Goal: Task Accomplishment & Management: Manage account settings

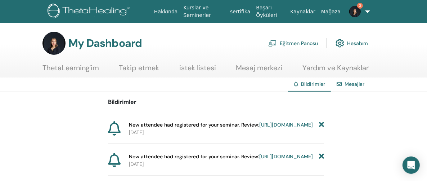
click at [287, 42] on link "Eğitmen Panosu" at bounding box center [293, 43] width 50 height 16
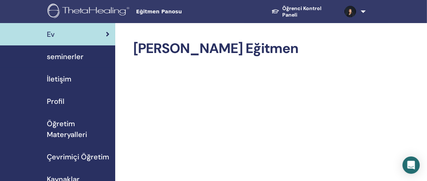
click at [364, 13] on link at bounding box center [353, 11] width 28 height 23
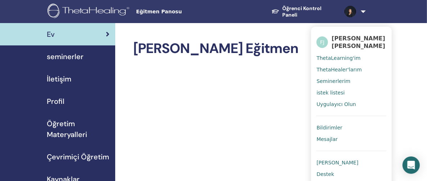
click at [328, 125] on span "Bildirimler" at bounding box center [330, 127] width 26 height 6
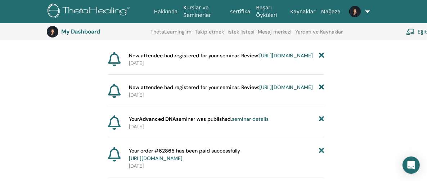
scroll to position [89, 0]
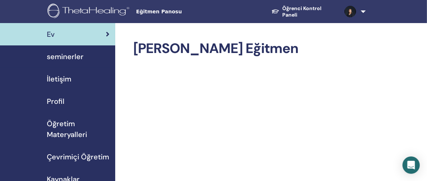
click at [63, 58] on span "seminerler" at bounding box center [65, 56] width 37 height 11
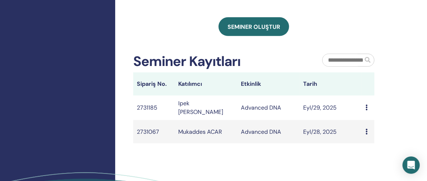
scroll to position [396, 0]
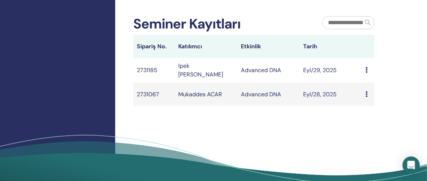
click at [366, 71] on icon at bounding box center [367, 70] width 2 height 6
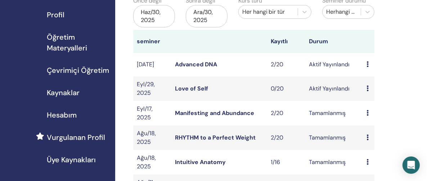
scroll to position [36, 0]
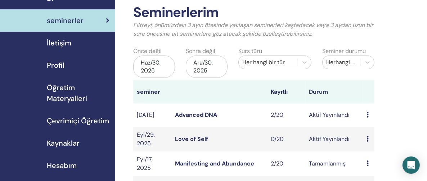
click at [368, 115] on icon at bounding box center [368, 115] width 2 height 6
click at [375, 142] on link "katılımcılar" at bounding box center [375, 143] width 29 height 8
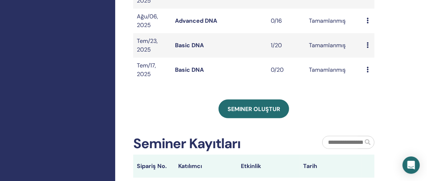
scroll to position [359, 0]
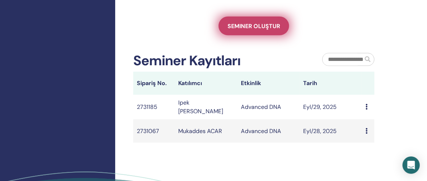
click at [254, 24] on span "Seminer oluştur" at bounding box center [254, 26] width 53 height 8
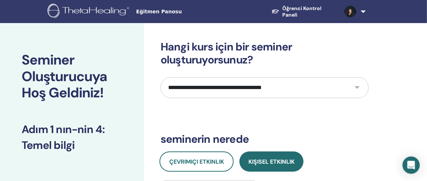
click at [358, 87] on select "**********" at bounding box center [265, 87] width 208 height 21
select select "*"
click at [161, 77] on select "**********" at bounding box center [265, 87] width 208 height 21
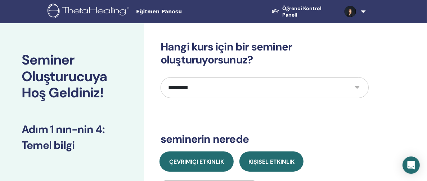
click at [194, 160] on span "Çevrimiçi Etkinlik" at bounding box center [196, 162] width 55 height 8
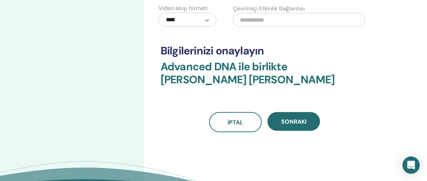
scroll to position [288, 0]
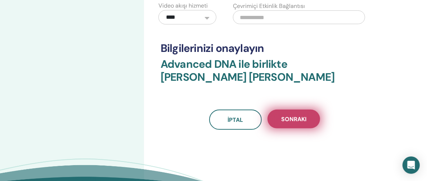
click at [297, 116] on span "Sonraki" at bounding box center [293, 119] width 25 height 8
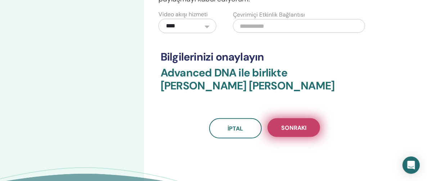
click at [295, 126] on span "Sonraki" at bounding box center [293, 128] width 25 height 8
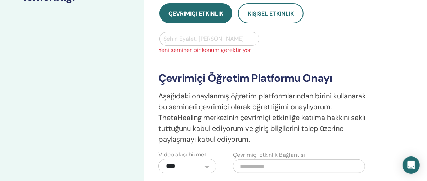
scroll to position [144, 0]
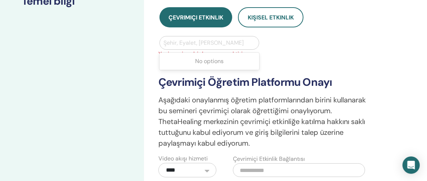
click at [167, 41] on div at bounding box center [210, 43] width 92 height 10
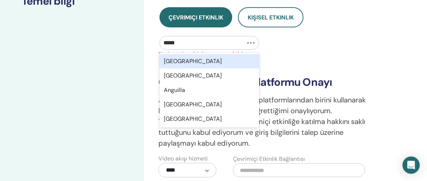
type input "******"
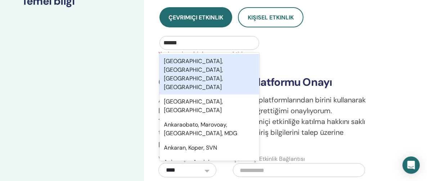
click at [197, 61] on div "Ankara, Çankaya, Ankara, TUR" at bounding box center [210, 74] width 100 height 40
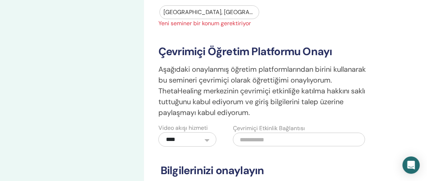
scroll to position [288, 0]
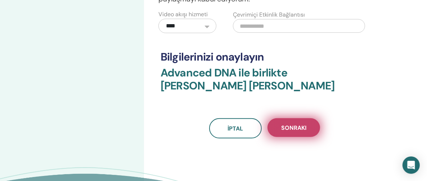
click at [290, 128] on span "Sonraki" at bounding box center [293, 128] width 25 height 8
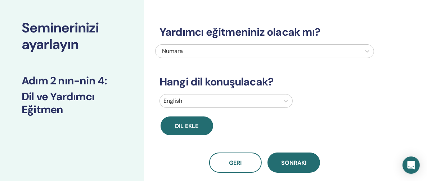
scroll to position [0, 0]
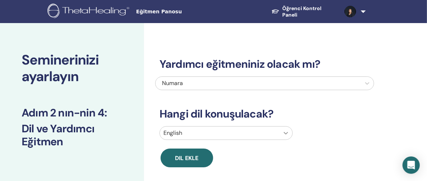
click at [287, 133] on div "English" at bounding box center [226, 133] width 133 height 14
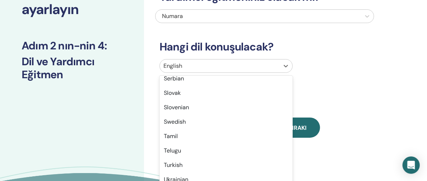
scroll to position [536, 0]
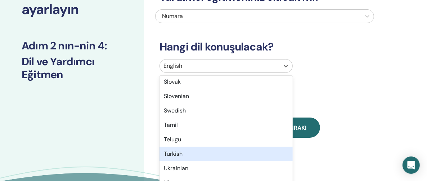
click at [178, 152] on div "Turkish" at bounding box center [226, 154] width 133 height 14
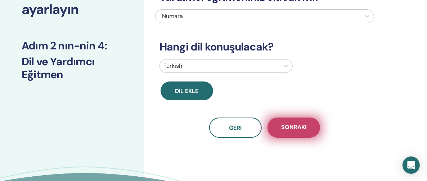
click at [304, 125] on span "Sonraki" at bounding box center [293, 127] width 25 height 9
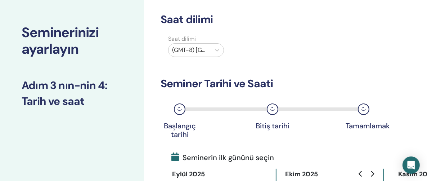
scroll to position [0, 0]
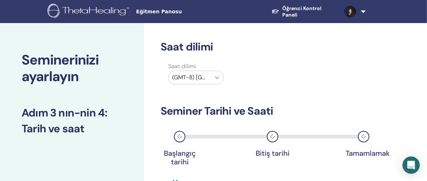
click at [217, 76] on icon at bounding box center [217, 77] width 7 height 7
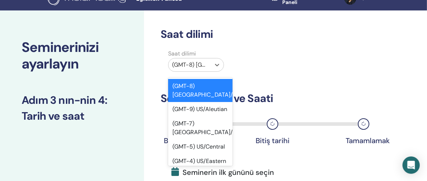
scroll to position [15, 0]
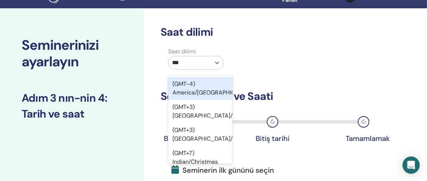
type input "****"
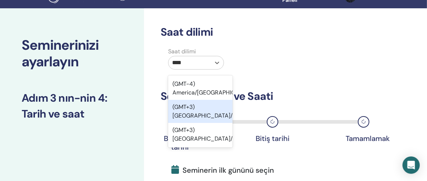
click at [188, 114] on div "(GMT+3) Asia/Istanbul" at bounding box center [200, 111] width 64 height 23
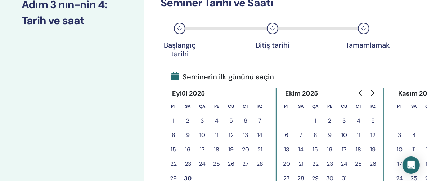
scroll to position [123, 0]
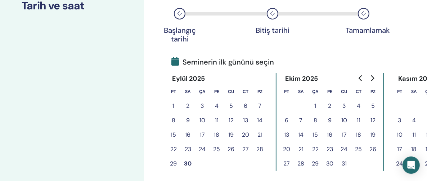
click at [330, 135] on button "16" at bounding box center [330, 134] width 14 height 14
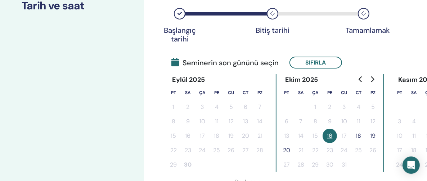
click at [359, 136] on button "18" at bounding box center [359, 136] width 14 height 14
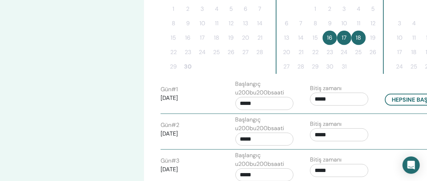
scroll to position [231, 0]
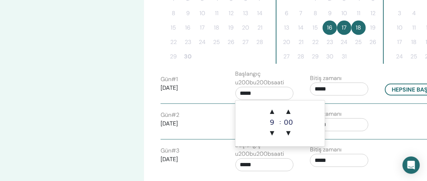
click at [246, 93] on input "*****" at bounding box center [265, 93] width 58 height 13
click at [273, 112] on span "▲" at bounding box center [272, 111] width 14 height 14
type input "*****"
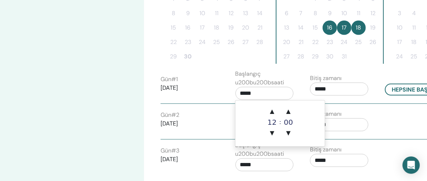
click at [319, 88] on input "*****" at bounding box center [339, 88] width 58 height 13
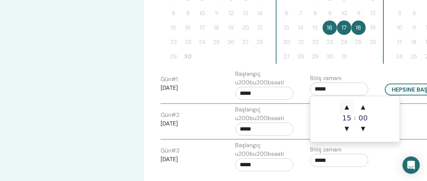
click at [348, 108] on span "▲" at bounding box center [347, 107] width 14 height 14
click at [345, 127] on span "▼" at bounding box center [347, 128] width 14 height 14
click at [363, 108] on span "▲" at bounding box center [363, 107] width 14 height 14
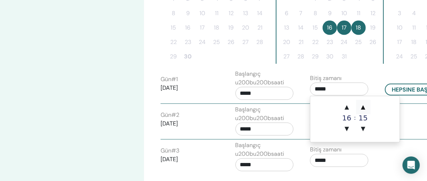
click at [363, 108] on span "▲" at bounding box center [363, 107] width 14 height 14
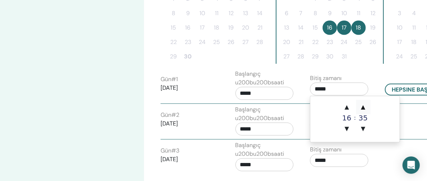
click at [363, 108] on span "▲" at bounding box center [363, 107] width 14 height 14
type input "*****"
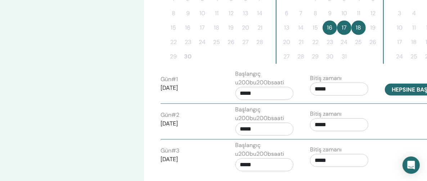
click at [413, 89] on button "Hepsine başvur" at bounding box center [416, 90] width 62 height 12
type input "*****"
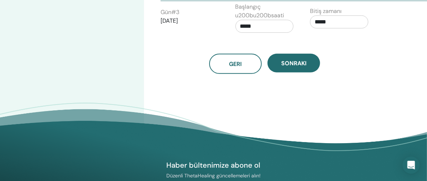
scroll to position [375, 0]
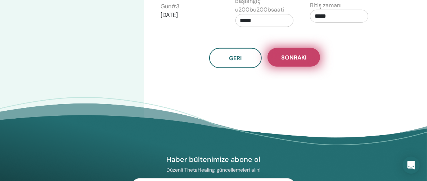
click at [299, 55] on span "Sonraki" at bounding box center [293, 58] width 25 height 8
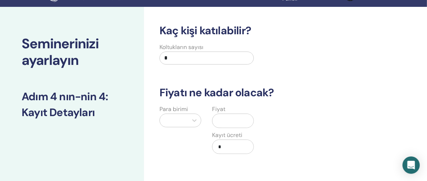
scroll to position [15, 0]
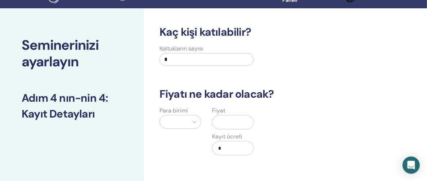
click at [169, 59] on input "*" at bounding box center [207, 59] width 94 height 13
type input "**"
click at [194, 122] on div at bounding box center [181, 122] width 42 height 14
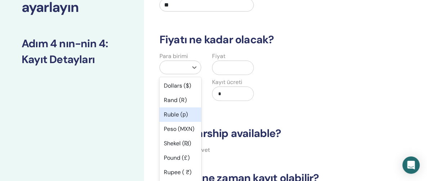
scroll to position [71, 0]
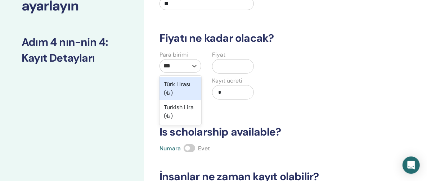
type input "****"
click at [180, 84] on div "Türk Lirası (₺)" at bounding box center [181, 88] width 42 height 23
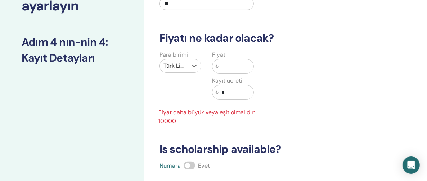
click at [219, 66] on input "text" at bounding box center [236, 66] width 35 height 14
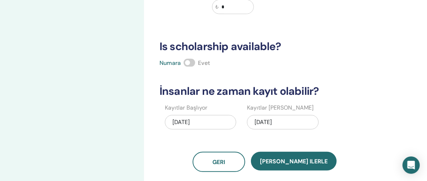
scroll to position [215, 0]
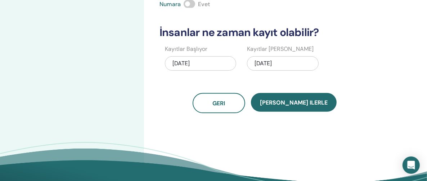
type input "*****"
click at [193, 3] on span at bounding box center [190, 4] width 12 height 8
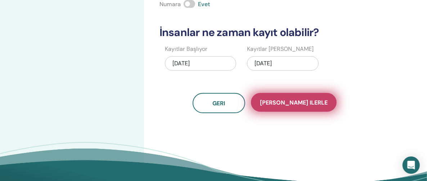
click at [305, 102] on span "Kaydet ilerle" at bounding box center [294, 103] width 68 height 8
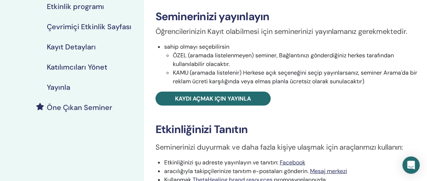
scroll to position [144, 0]
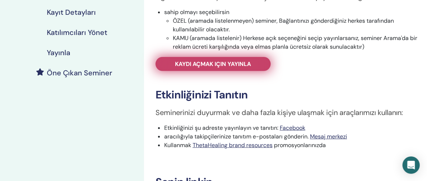
click at [217, 64] on span "Kaydı açmak için yayınla" at bounding box center [213, 64] width 76 height 8
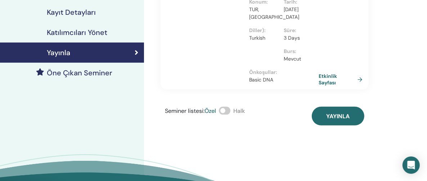
click at [229, 107] on span at bounding box center [225, 111] width 12 height 8
click at [222, 107] on span at bounding box center [225, 111] width 12 height 8
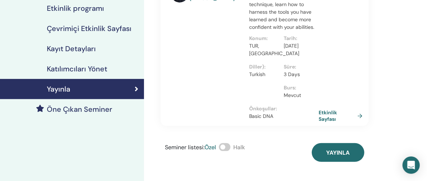
scroll to position [108, 0]
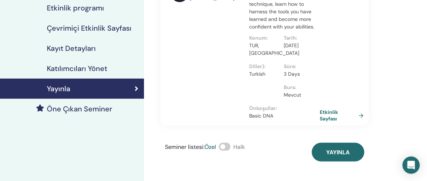
click at [362, 109] on link "Etkinlik Sayfası" at bounding box center [343, 115] width 47 height 13
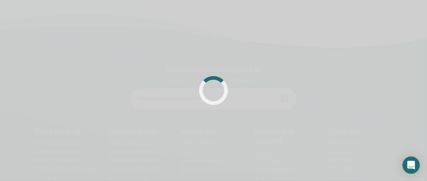
scroll to position [108, 0]
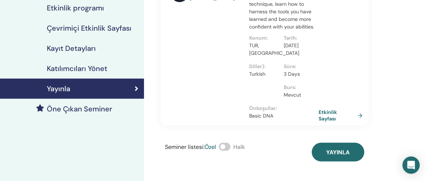
click at [230, 143] on span at bounding box center [225, 147] width 12 height 8
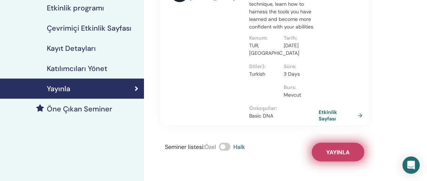
click at [331, 148] on span "Yayınla" at bounding box center [338, 152] width 23 height 8
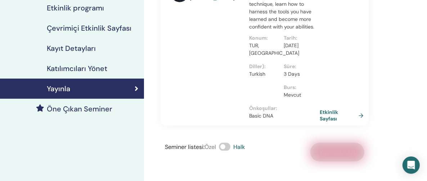
click at [363, 109] on link "Etkinlik Sayfası" at bounding box center [343, 115] width 47 height 13
